Goal: Task Accomplishment & Management: Manage account settings

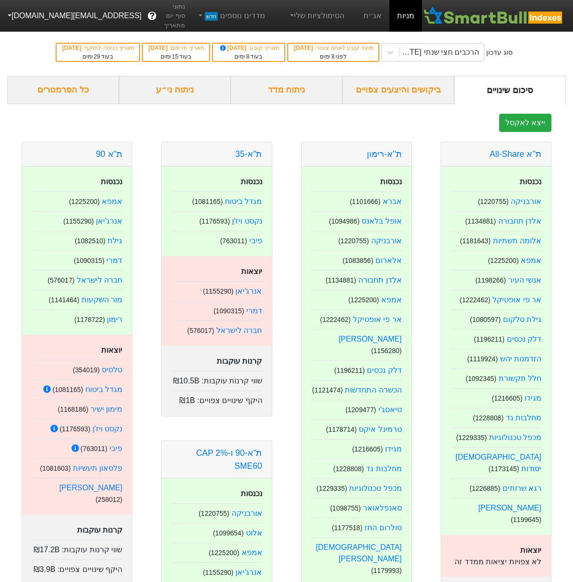
click at [26, 23] on button "[EMAIL_ADDRESS][DOMAIN_NAME]" at bounding box center [73, 15] width 147 height 17
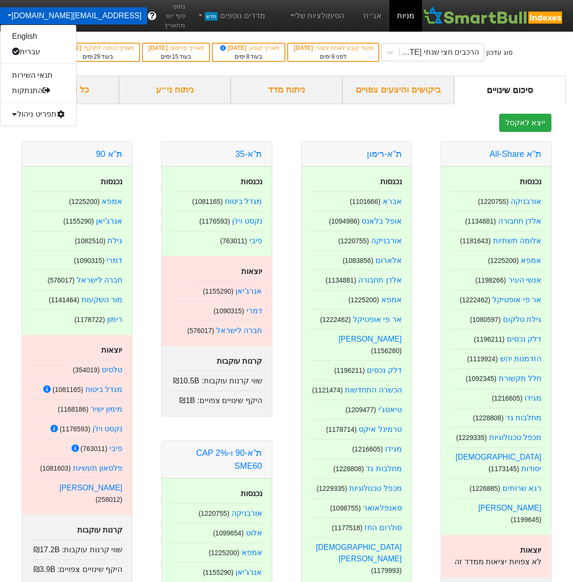
click at [39, 113] on div "תפריט ניהול" at bounding box center [38, 113] width 76 height 15
click at [31, 143] on link "משתמשים" at bounding box center [38, 144] width 76 height 15
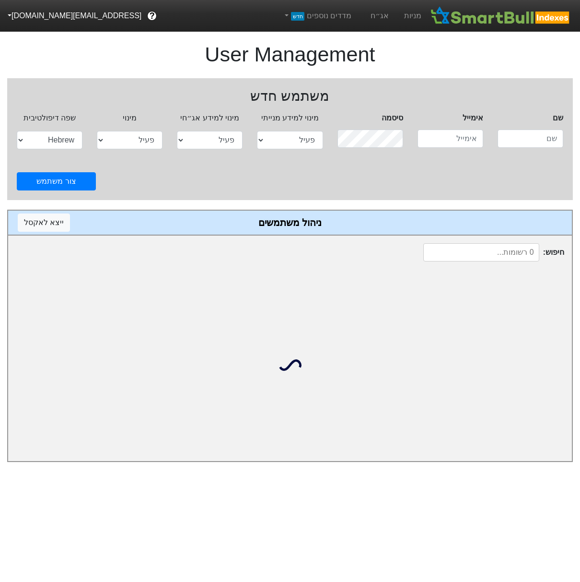
select select "active"
select select "hb"
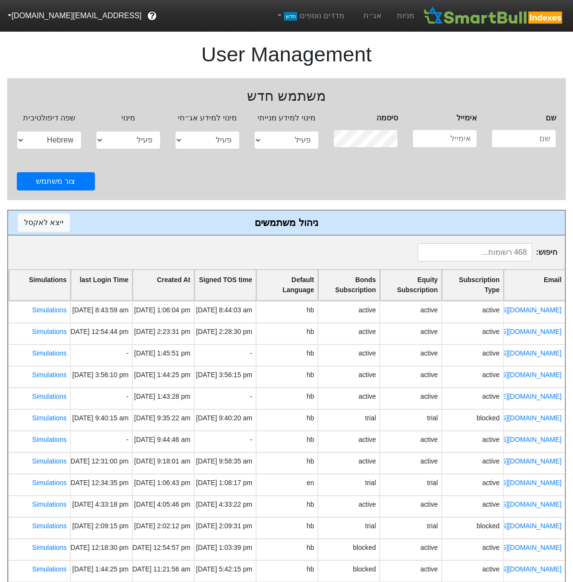
click at [464, 250] on input at bounding box center [475, 252] width 115 height 18
type input "פ"
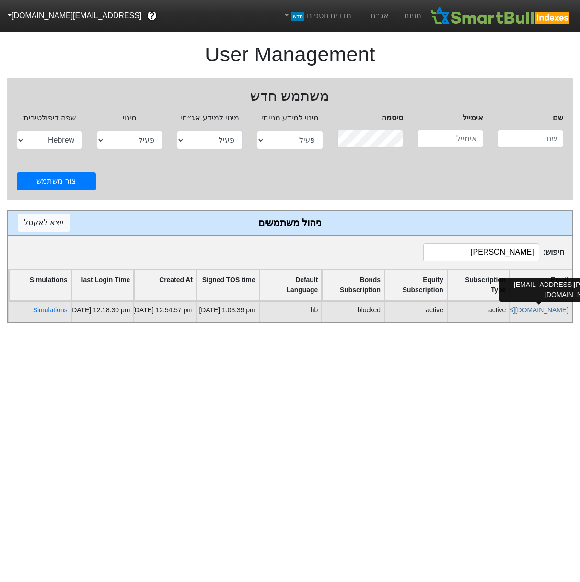
scroll to position [0, -18]
type input "leon"
click at [535, 311] on link "leon@plutuscapital.co.il" at bounding box center [503, 310] width 168 height 8
select select "active"
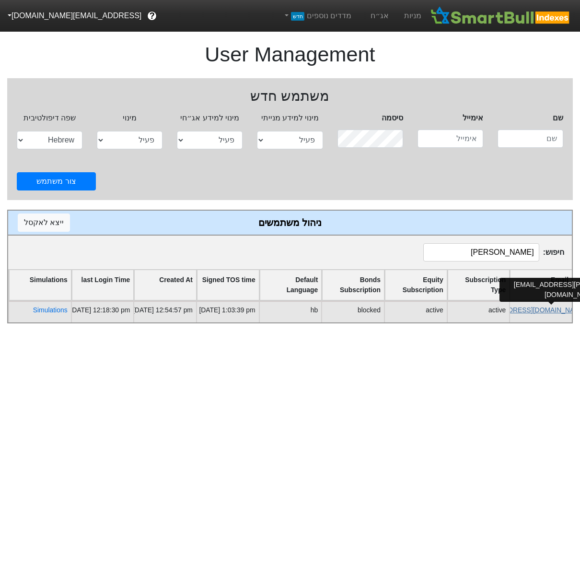
select select "blocked"
select select "hb"
select select "password"
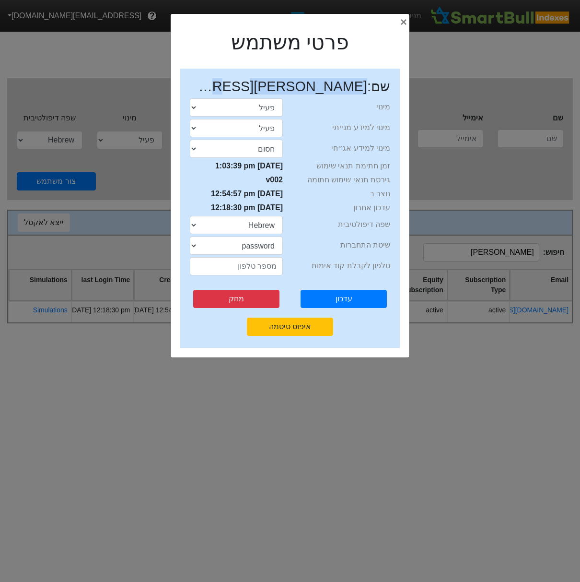
drag, startPoint x: 354, startPoint y: 86, endPoint x: 204, endPoint y: 83, distance: 150.7
click at [204, 83] on h2 "שם : leon@plutuscapital.co.il" at bounding box center [290, 86] width 201 height 17
copy h2 "leon@plutuscapital.co.il"
click at [377, 53] on h1 "פרטי משתמש" at bounding box center [290, 42] width 239 height 25
click at [168, 243] on div "× Close פרטי משתמש שם : leon@plutuscapital.co.il מינוי התנסות פעיל חסום מינוי ל…" at bounding box center [290, 291] width 580 height 582
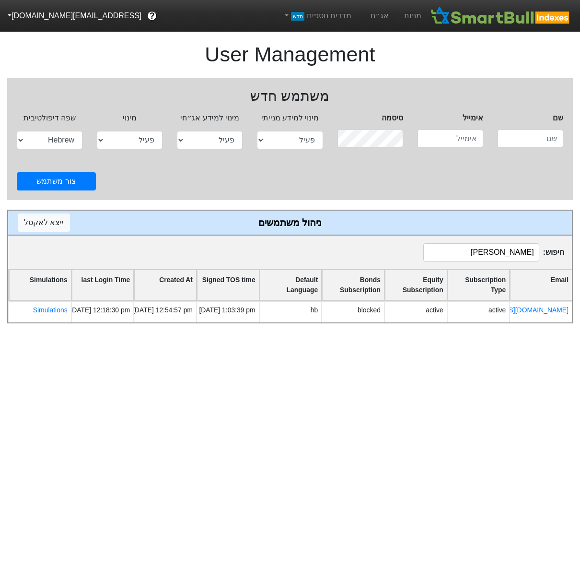
click at [460, 250] on input "leon" at bounding box center [482, 252] width 116 height 18
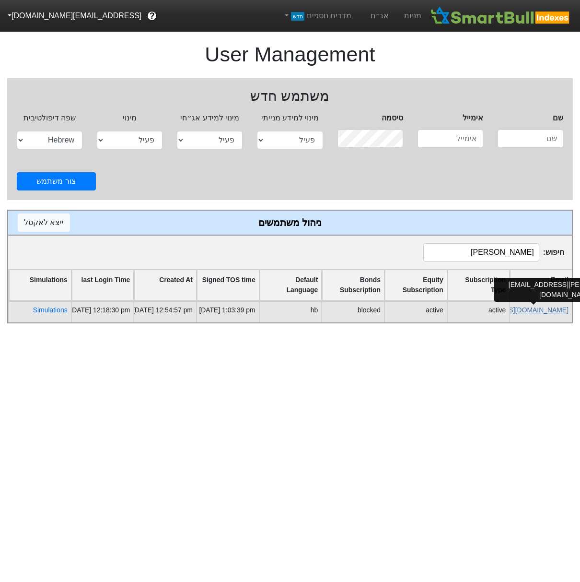
click at [534, 311] on link "leon@plutuscapital.co.il" at bounding box center [485, 310] width 168 height 8
select select "active"
select select "blocked"
select select "hb"
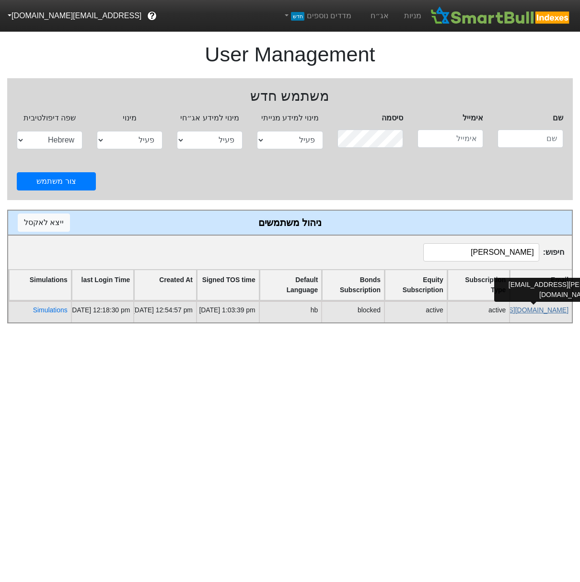
select select "password"
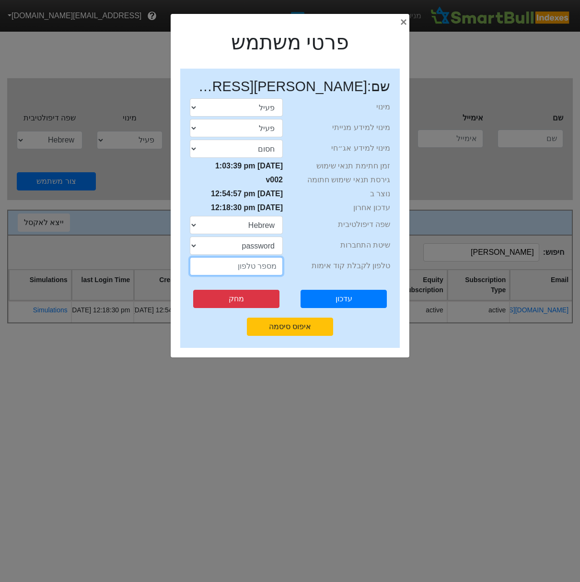
click at [221, 260] on input "string" at bounding box center [236, 266] width 93 height 18
type input "0547700659"
click at [322, 297] on button "עדכון" at bounding box center [344, 299] width 86 height 18
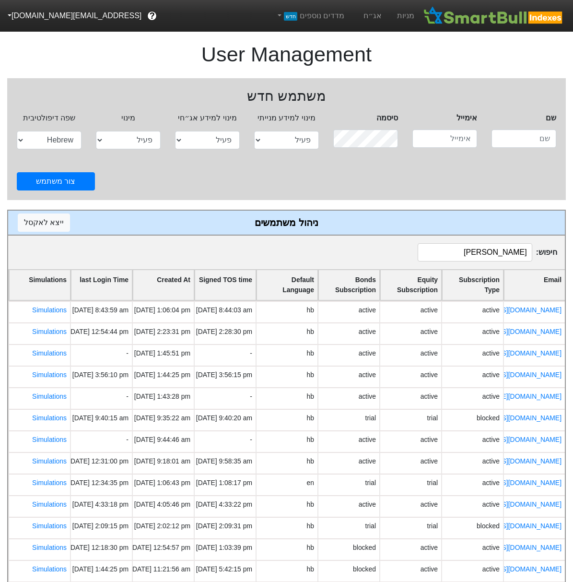
click at [506, 252] on input "leon" at bounding box center [475, 252] width 115 height 18
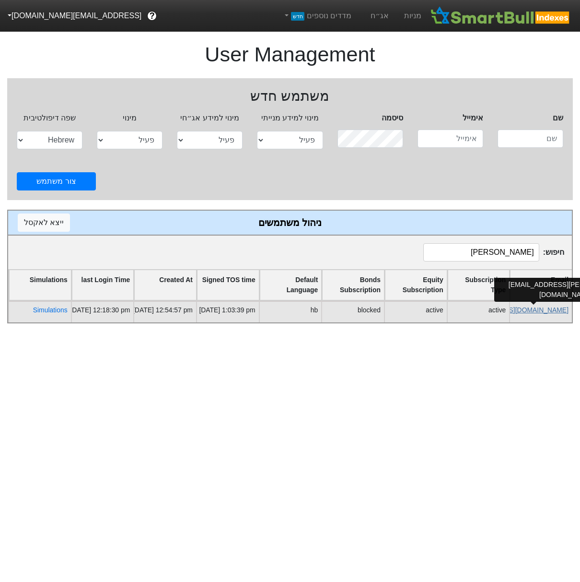
type input "leo"
click at [533, 311] on link "leon@plutuscapital.co.il" at bounding box center [485, 310] width 168 height 8
select select "active"
select select "blocked"
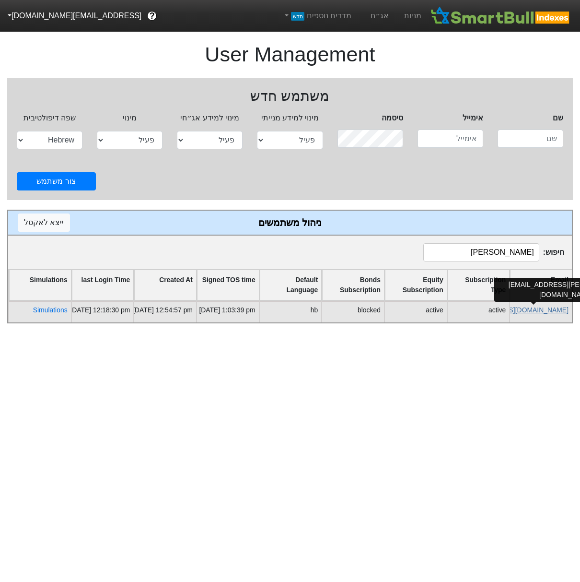
select select "hb"
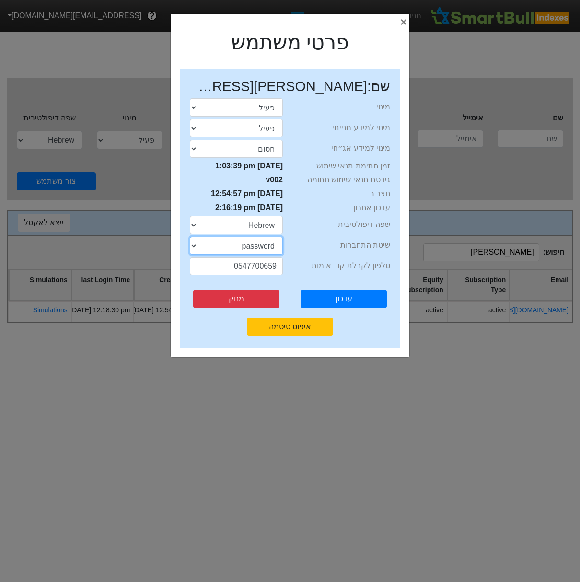
click at [219, 247] on select "sms password" at bounding box center [236, 245] width 93 height 18
select select "sms"
click at [190, 236] on select "sms password" at bounding box center [236, 245] width 93 height 18
click at [332, 298] on button "עדכון" at bounding box center [344, 299] width 86 height 18
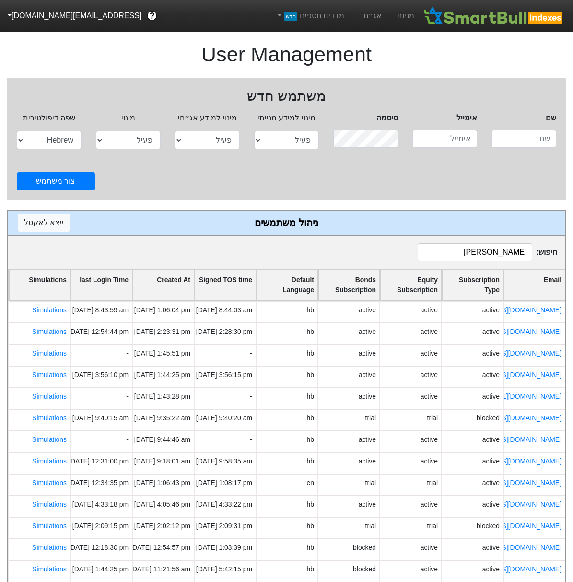
click at [508, 256] on input "leo" at bounding box center [475, 252] width 115 height 18
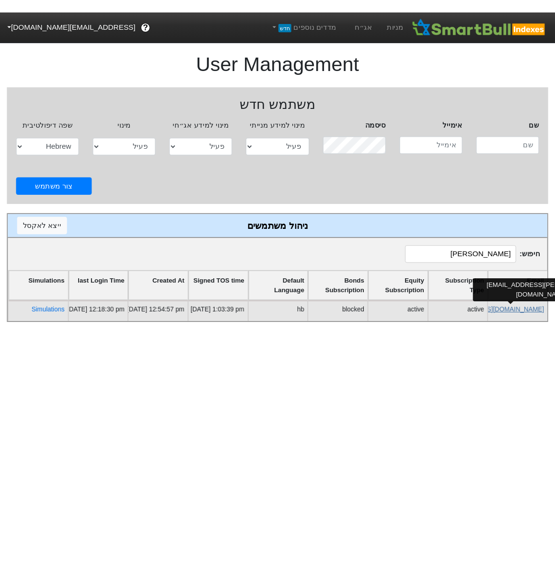
scroll to position [0, -2]
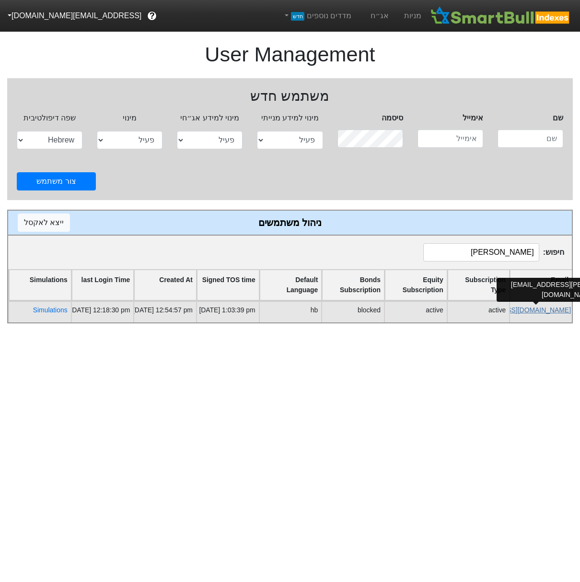
type input "leon"
click at [524, 310] on link "leon@plutuscapital.co.il" at bounding box center [487, 310] width 168 height 8
select select "active"
select select "blocked"
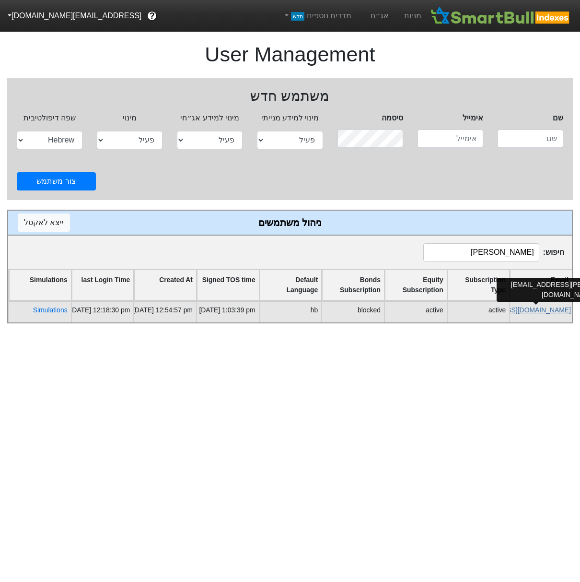
select select "hb"
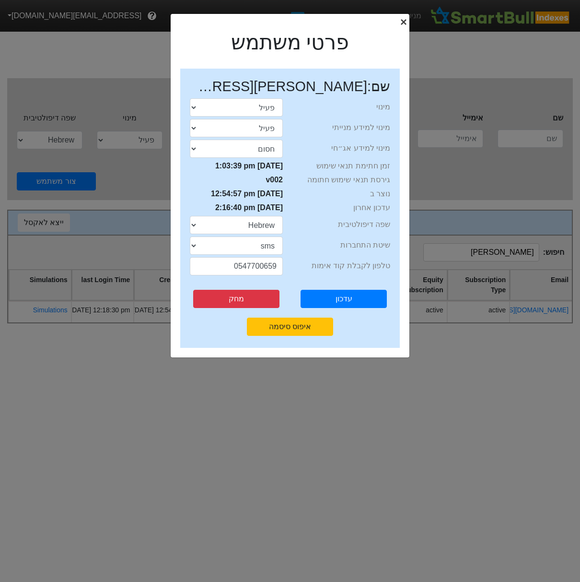
click at [408, 21] on button "× Close" at bounding box center [404, 22] width 22 height 27
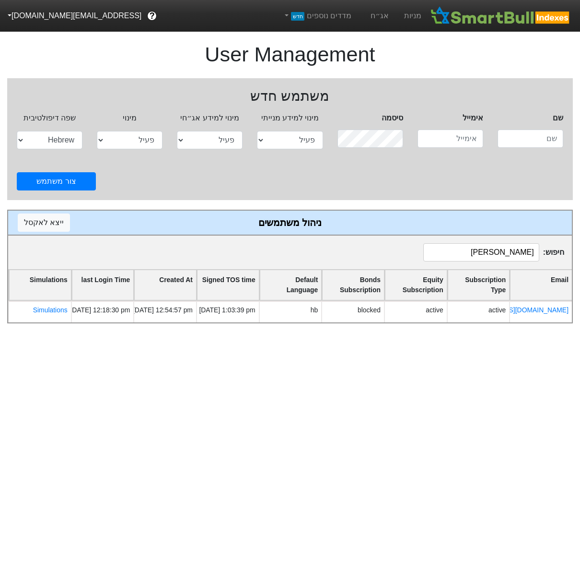
click at [408, 21] on link "מניות" at bounding box center [413, 16] width 33 height 32
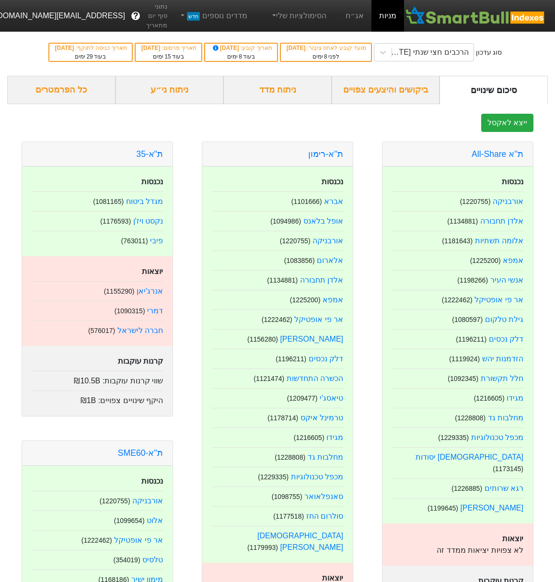
click at [20, 15] on button "[EMAIL_ADDRESS][DOMAIN_NAME]" at bounding box center [57, 15] width 147 height 17
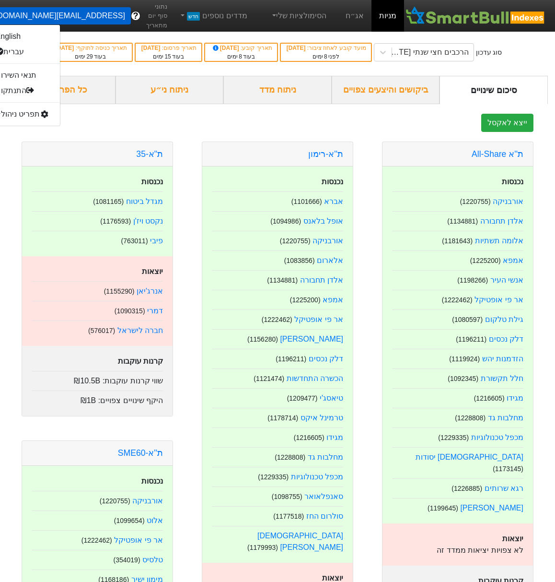
click at [33, 115] on div "תפריט ניהול" at bounding box center [22, 113] width 76 height 15
click at [40, 139] on link "משתמשים" at bounding box center [22, 144] width 76 height 15
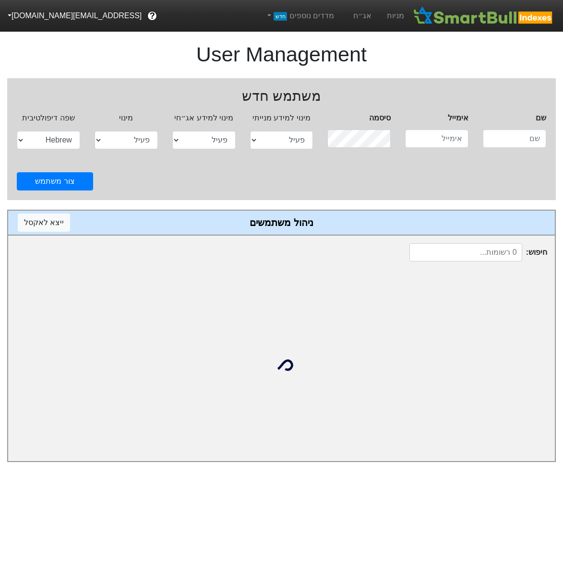
select select "active"
select select "hb"
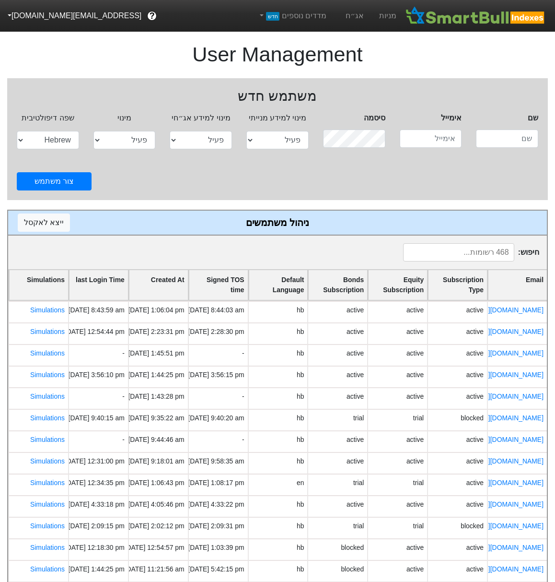
click at [473, 245] on input at bounding box center [458, 252] width 111 height 18
type input "ך"
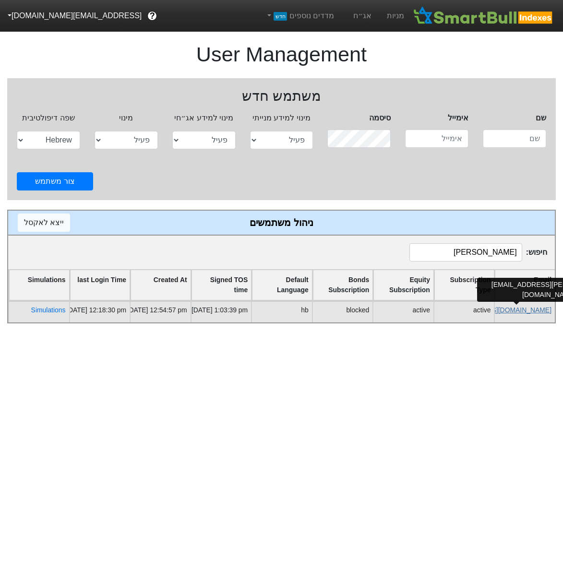
type input "leon"
click at [509, 310] on link "leon@plutuscapital.co.il" at bounding box center [467, 310] width 168 height 8
select select "active"
select select "blocked"
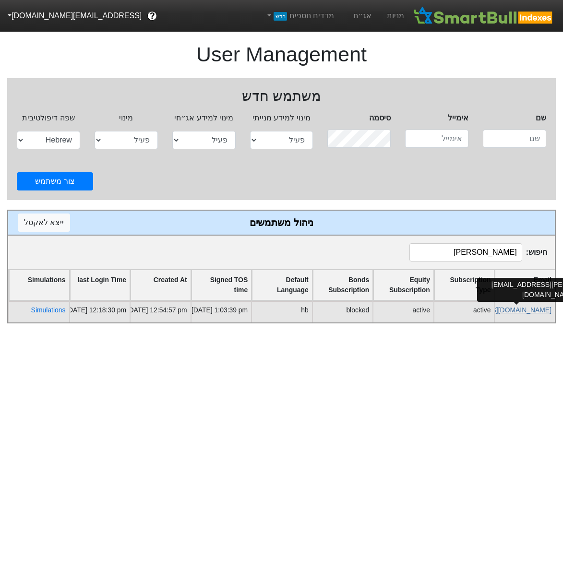
select select "hb"
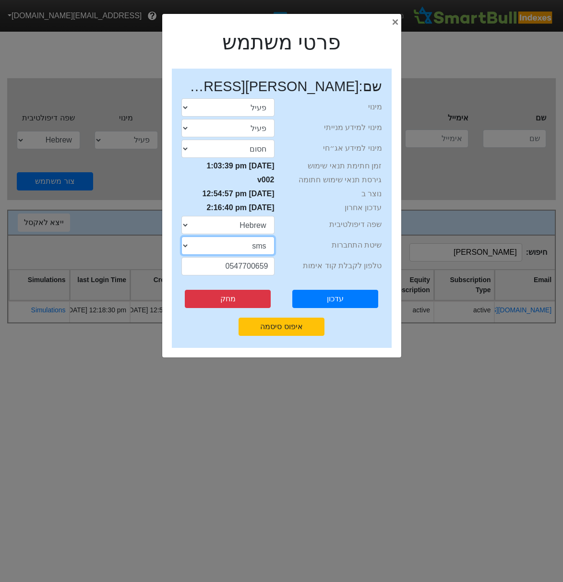
click at [228, 248] on select "sms password" at bounding box center [227, 245] width 93 height 18
select select "password"
click at [181, 236] on select "sms password" at bounding box center [227, 245] width 93 height 18
click at [320, 296] on button "עדכון" at bounding box center [335, 299] width 86 height 18
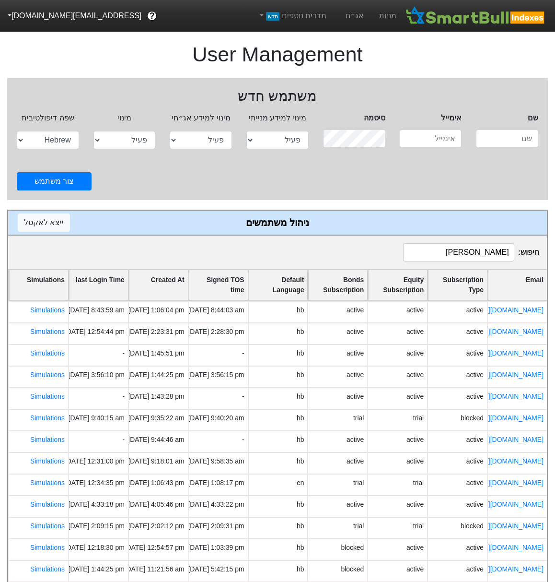
click at [477, 238] on div "חיפוש : leon" at bounding box center [277, 253] width 539 height 34
click at [487, 258] on input "leon" at bounding box center [458, 252] width 111 height 18
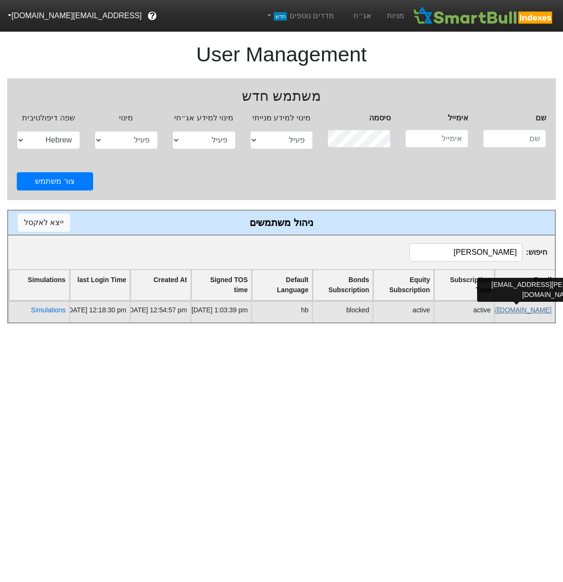
type input "leo"
click at [508, 311] on link "leon@plutuscapital.co.il" at bounding box center [467, 310] width 168 height 8
select select "active"
select select "blocked"
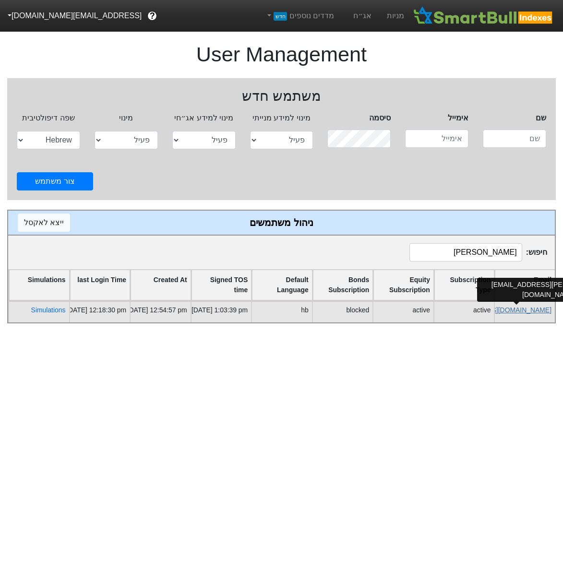
select select "hb"
select select "password"
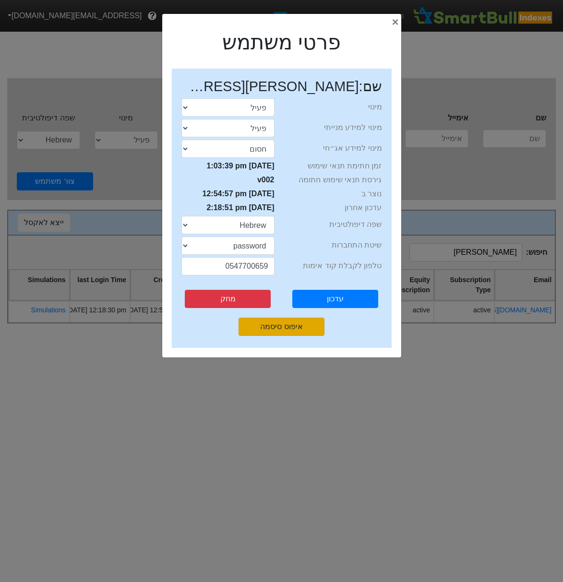
click at [279, 329] on button "איפוס סיסמה" at bounding box center [281, 327] width 86 height 18
